Goal: Task Accomplishment & Management: Manage account settings

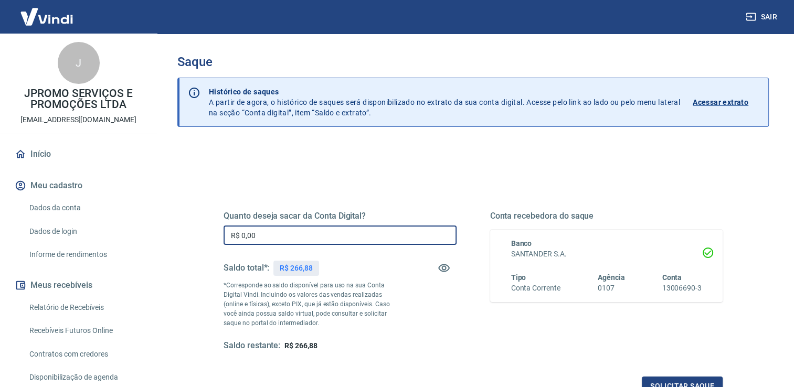
click at [266, 234] on input "R$ 0,00" at bounding box center [340, 235] width 233 height 19
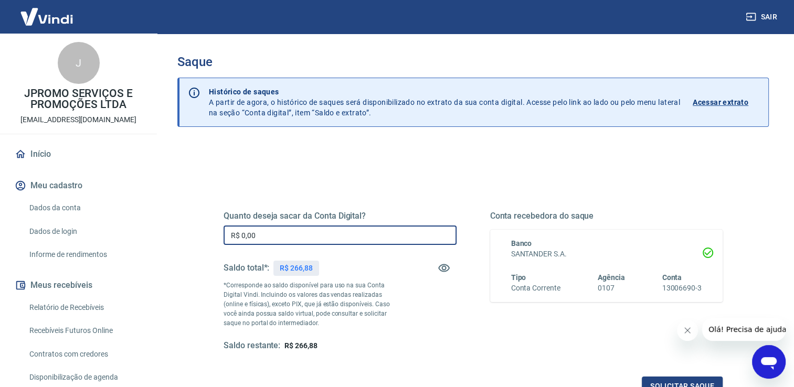
click at [263, 232] on input "R$ 0,00" at bounding box center [340, 235] width 233 height 19
drag, startPoint x: 263, startPoint y: 232, endPoint x: 232, endPoint y: 230, distance: 31.0
click at [232, 230] on input "R$ 0,00" at bounding box center [340, 235] width 233 height 19
